Goal: Transaction & Acquisition: Subscribe to service/newsletter

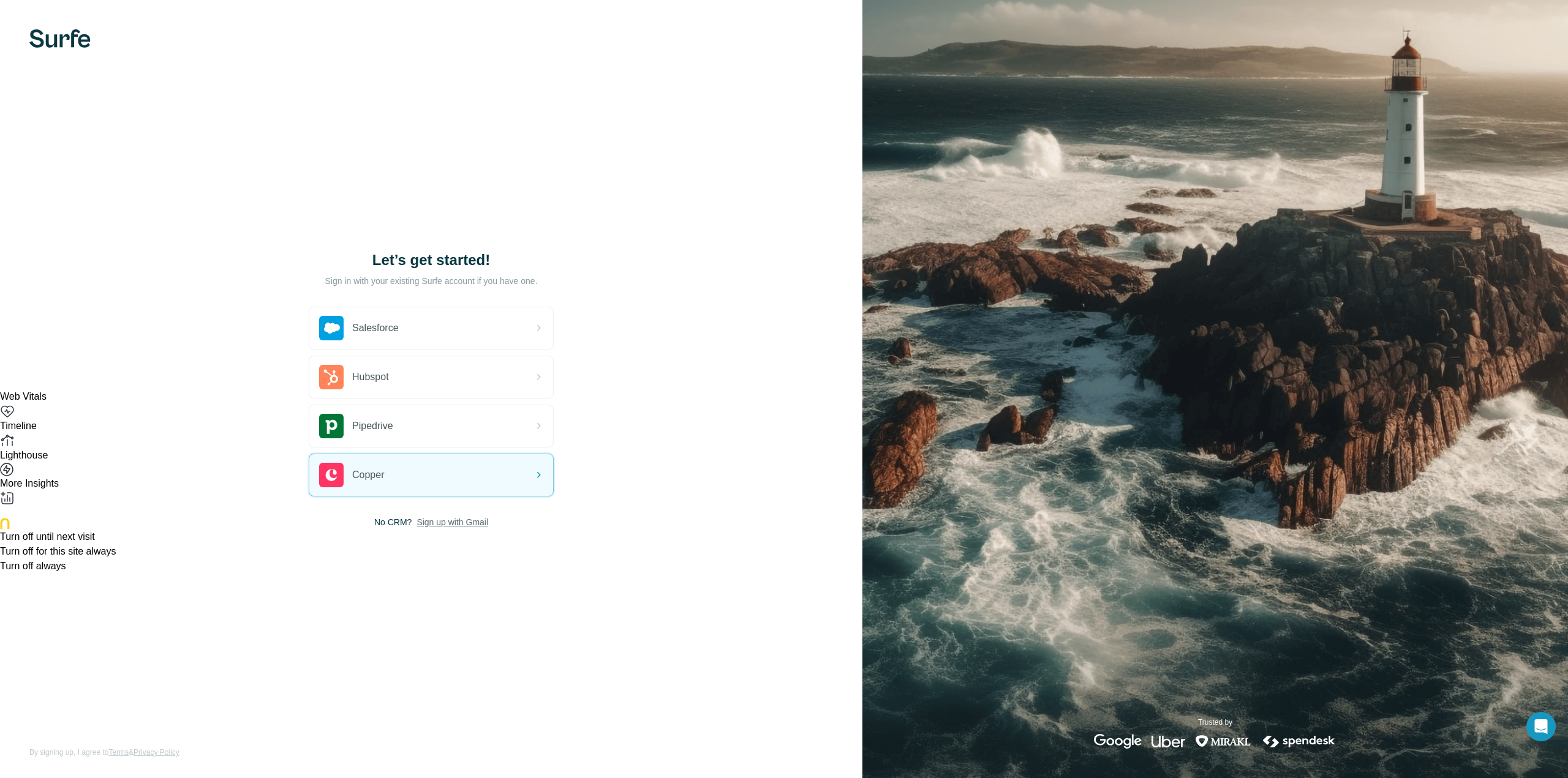
click at [463, 522] on span "Sign up with Gmail" at bounding box center [452, 522] width 72 height 13
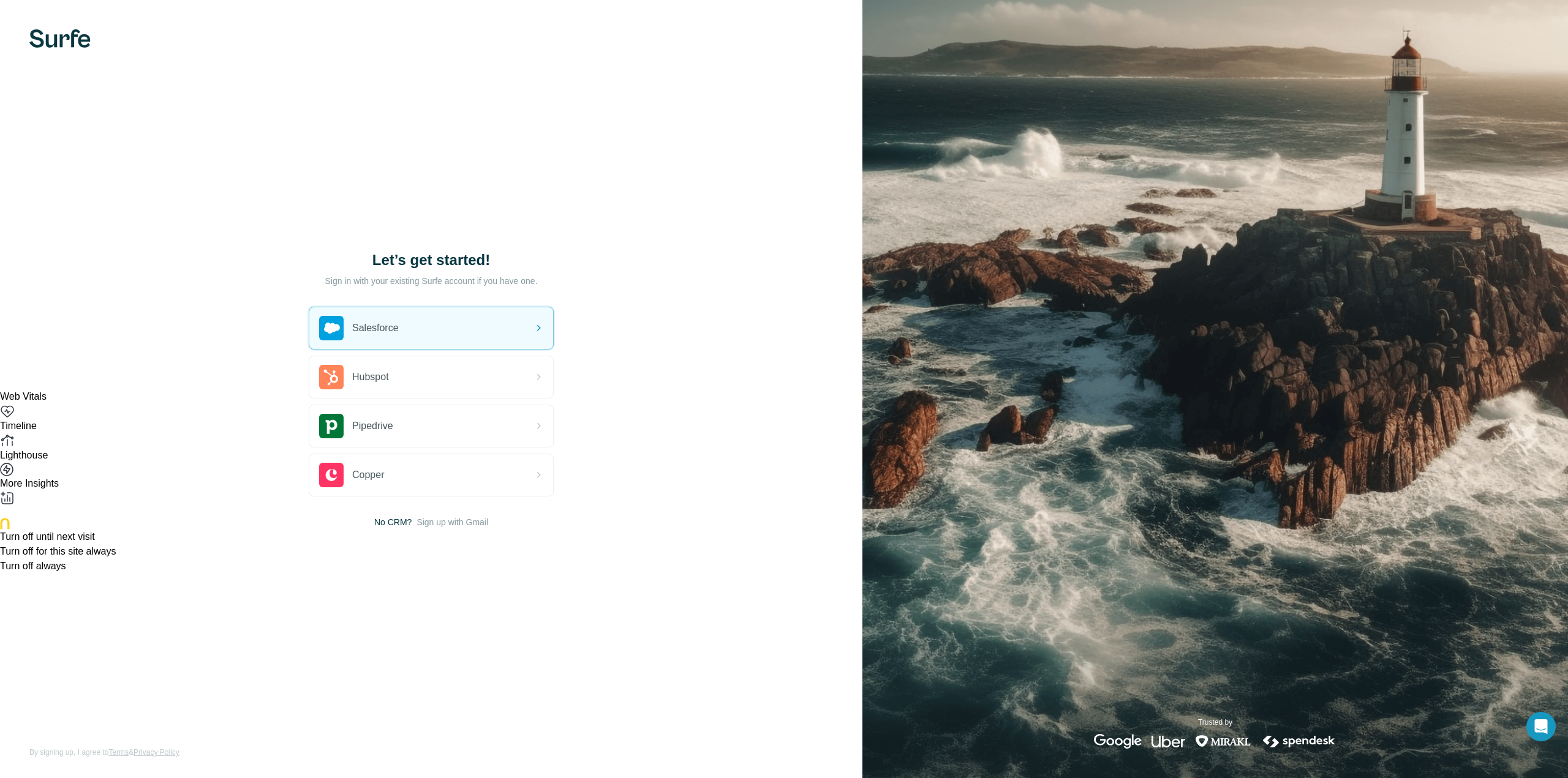
click at [53, 43] on img at bounding box center [60, 38] width 62 height 18
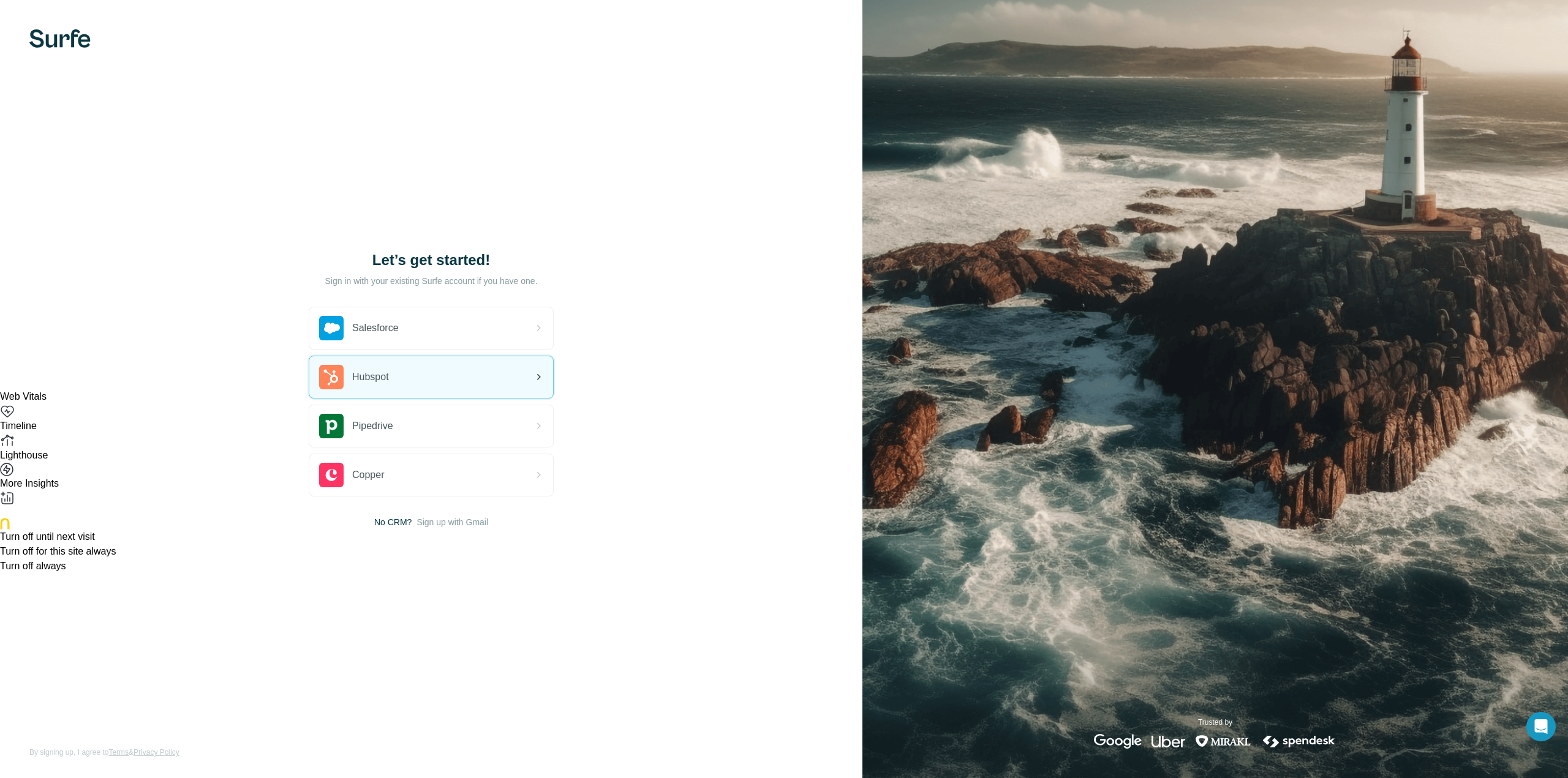
click at [402, 377] on div "Hubspot" at bounding box center [431, 377] width 244 height 42
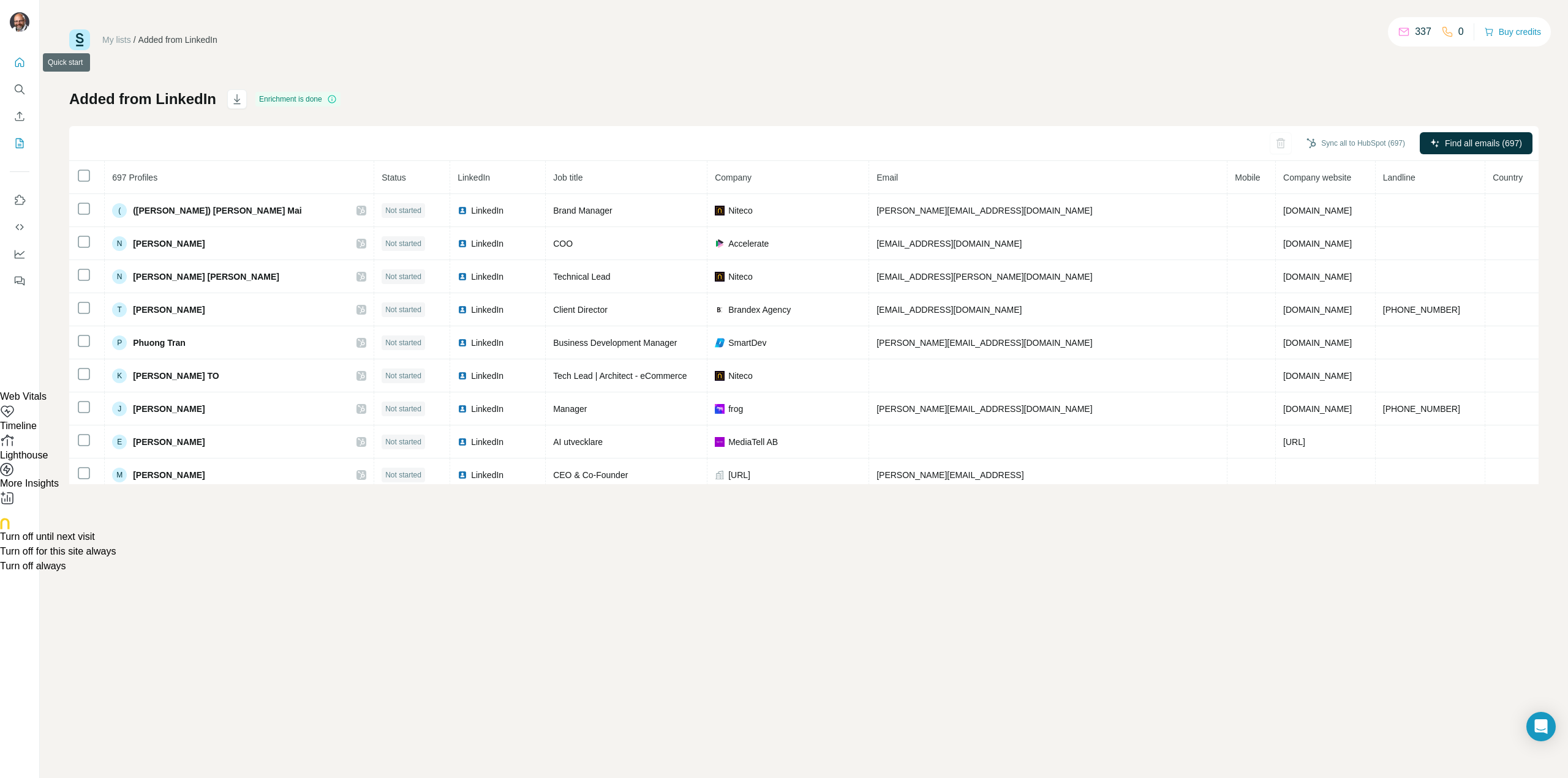
click at [24, 61] on icon "Quick start" at bounding box center [20, 62] width 9 height 9
